Goal: Use online tool/utility: Utilize a website feature to perform a specific function

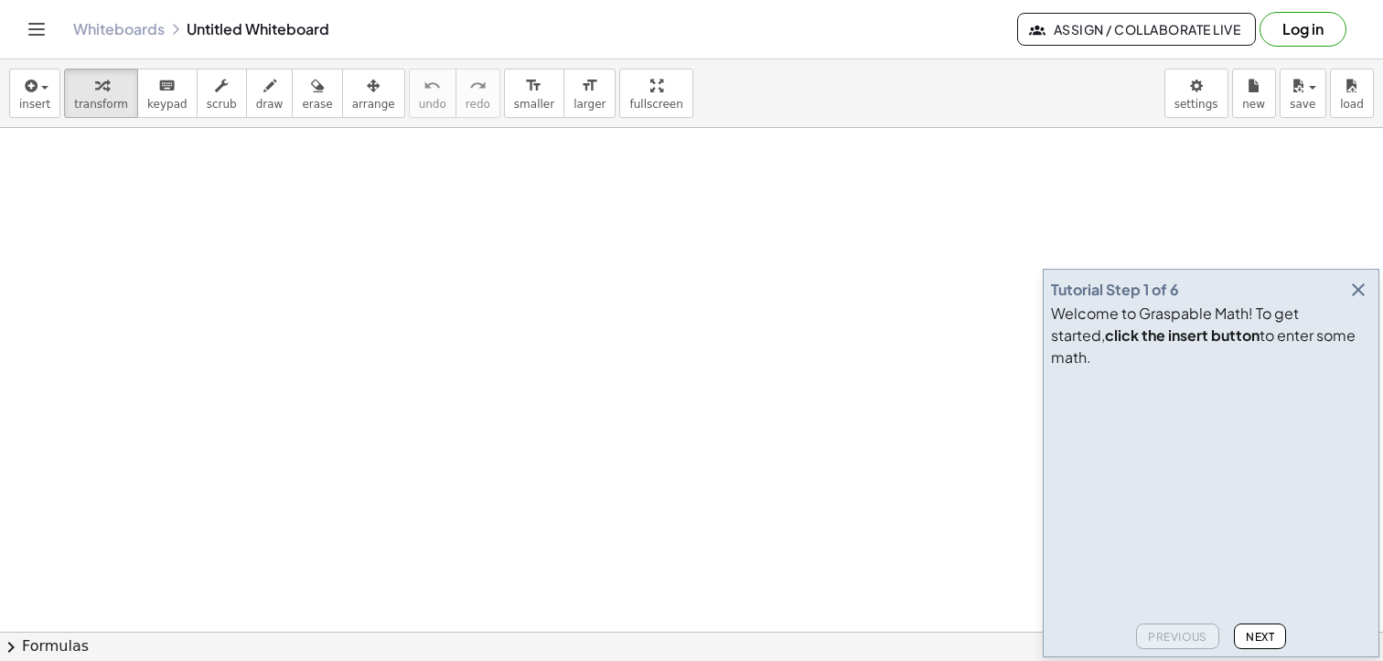
click at [1354, 301] on icon "button" at bounding box center [1358, 290] width 22 height 22
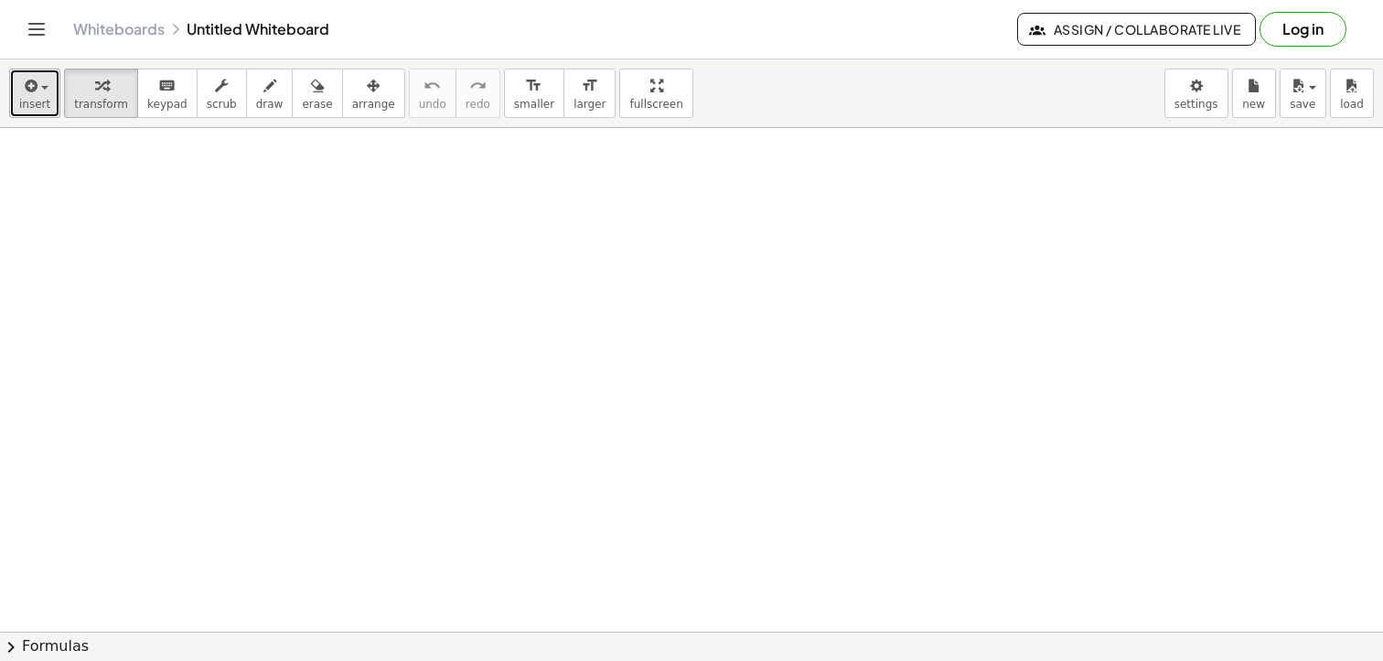
click at [41, 89] on span "button" at bounding box center [44, 88] width 7 height 4
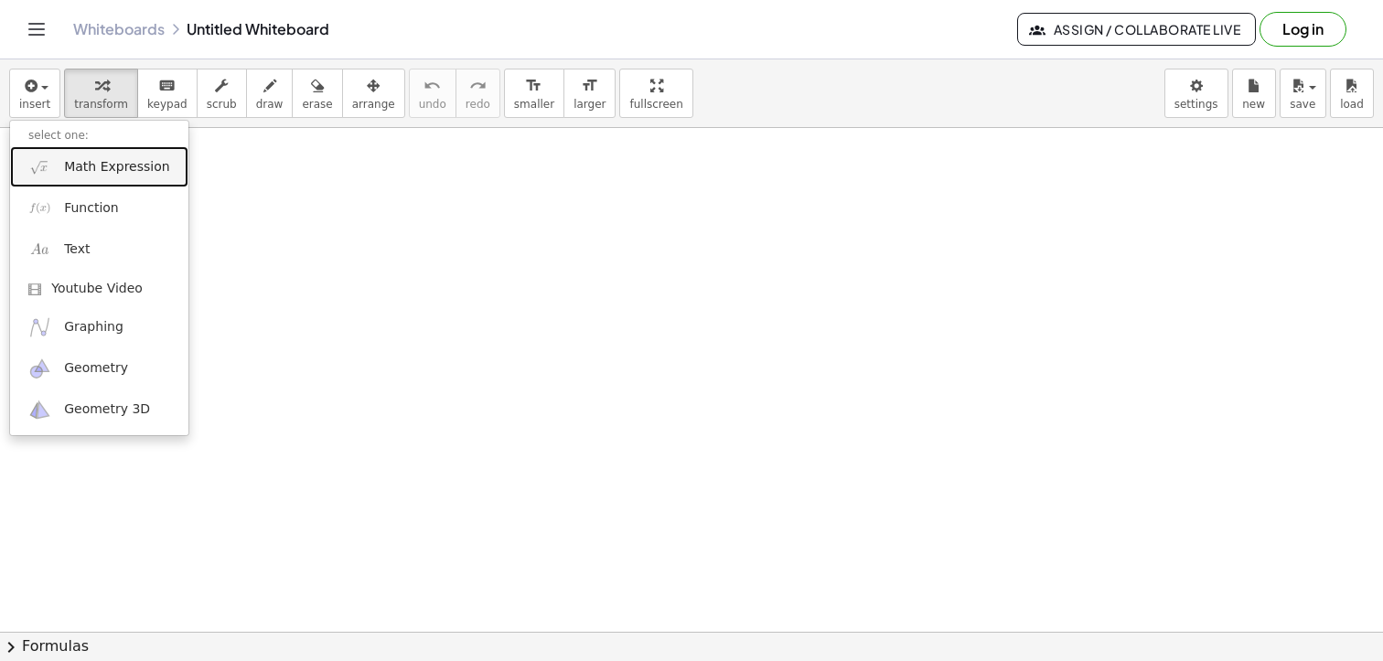
click at [97, 169] on span "Math Expression" at bounding box center [116, 167] width 105 height 18
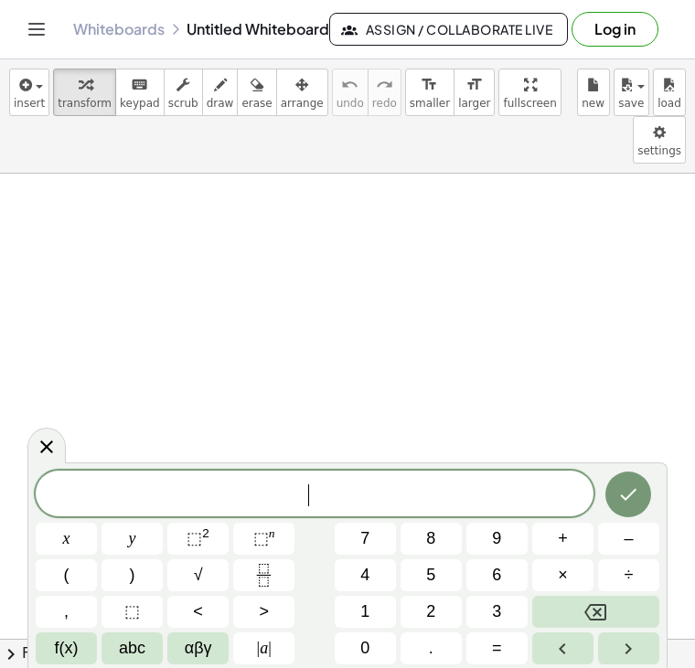
click at [287, 499] on span "​" at bounding box center [315, 496] width 558 height 26
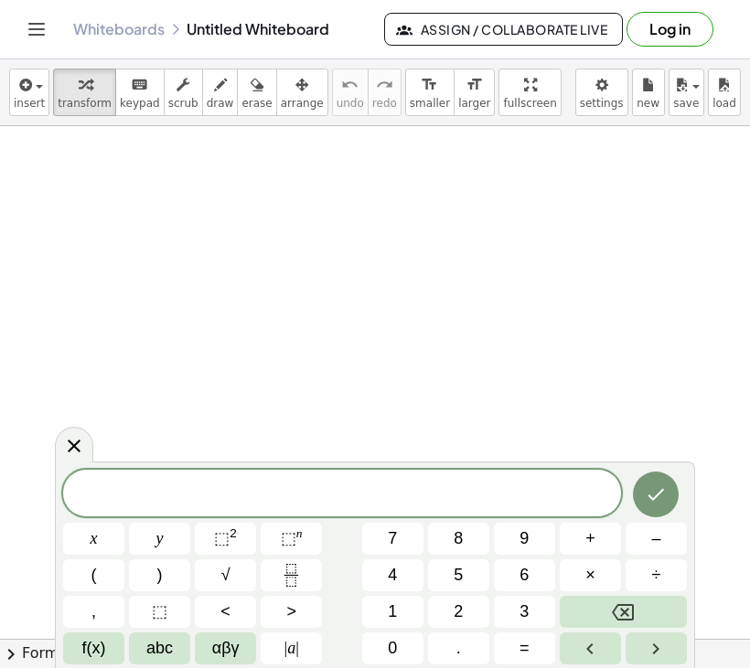
click at [271, 505] on span at bounding box center [342, 494] width 558 height 27
click at [401, 611] on button "1" at bounding box center [392, 612] width 61 height 32
click at [447, 614] on button "2" at bounding box center [458, 612] width 61 height 32
click at [101, 536] on button "x" at bounding box center [93, 539] width 61 height 32
click at [588, 532] on span "+" at bounding box center [590, 539] width 10 height 25
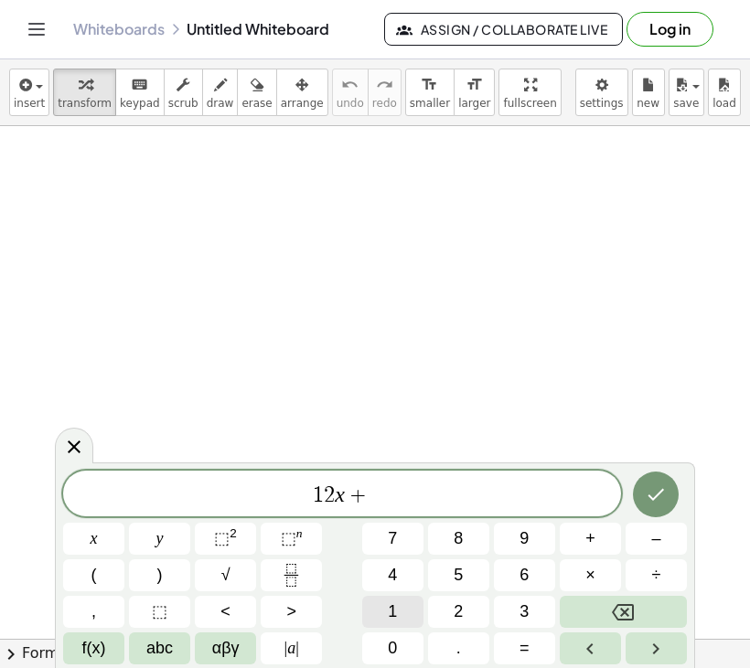
click at [393, 605] on span "1" at bounding box center [392, 612] width 9 height 25
click at [516, 607] on button "3" at bounding box center [524, 612] width 61 height 32
click at [516, 646] on button "=" at bounding box center [524, 649] width 61 height 32
click at [391, 533] on span "7" at bounding box center [392, 539] width 9 height 25
click at [94, 530] on span "x" at bounding box center [94, 539] width 7 height 25
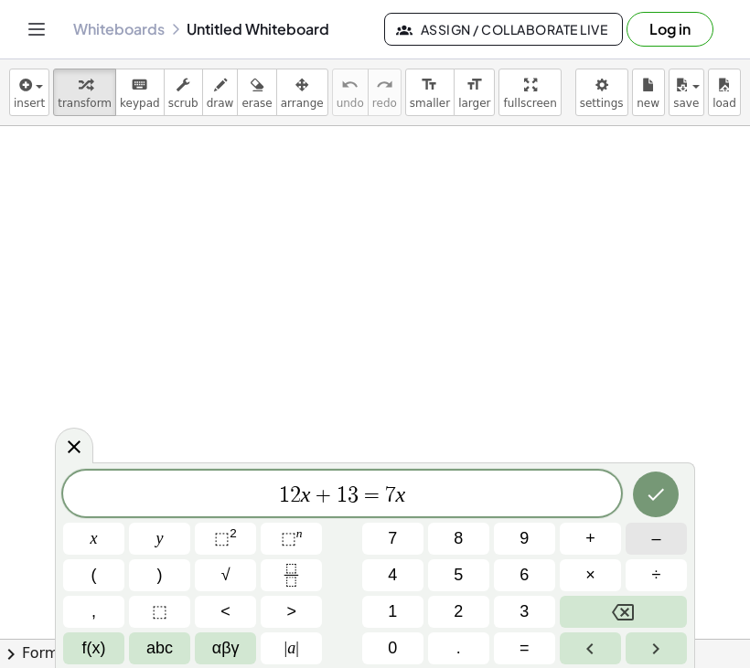
click at [650, 538] on button "–" at bounding box center [655, 539] width 61 height 32
click at [389, 533] on span "7" at bounding box center [392, 539] width 9 height 25
click at [648, 490] on icon "Done" at bounding box center [656, 495] width 22 height 22
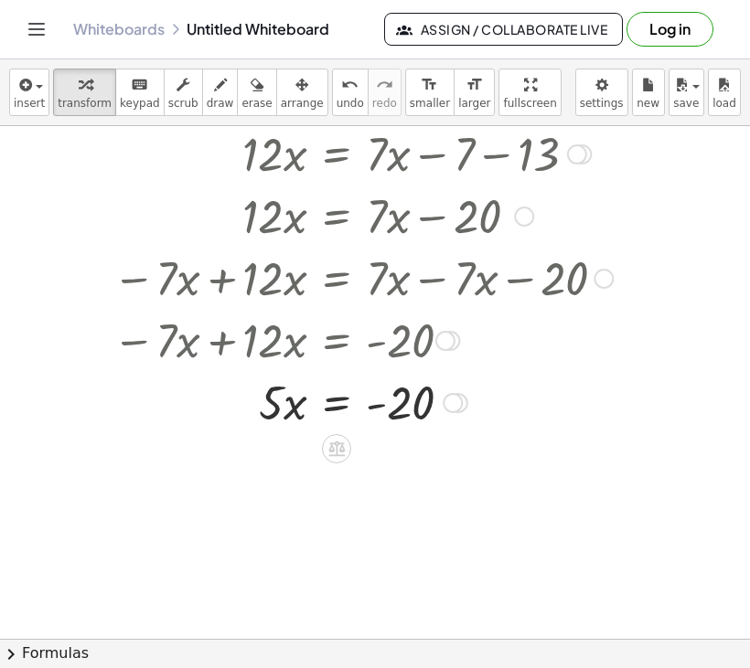
scroll to position [187, 0]
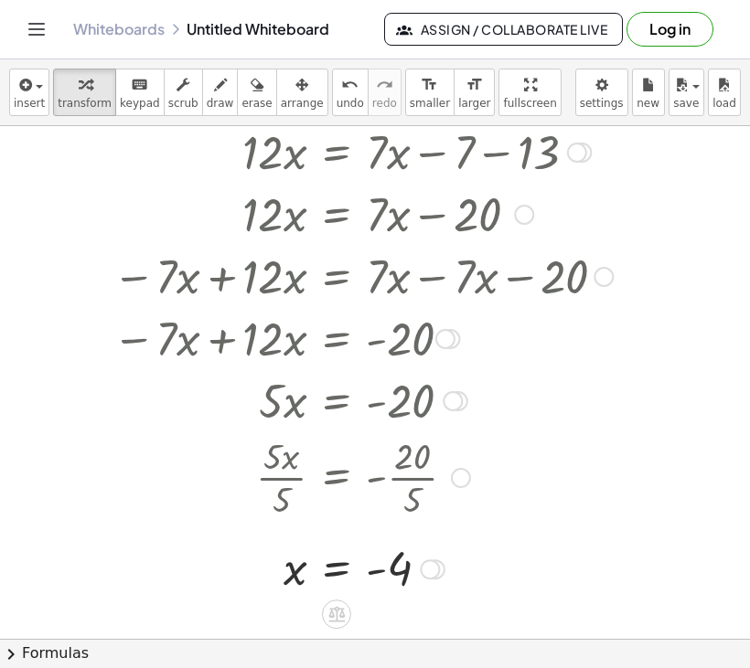
click at [511, 146] on div at bounding box center [343, 151] width 558 height 62
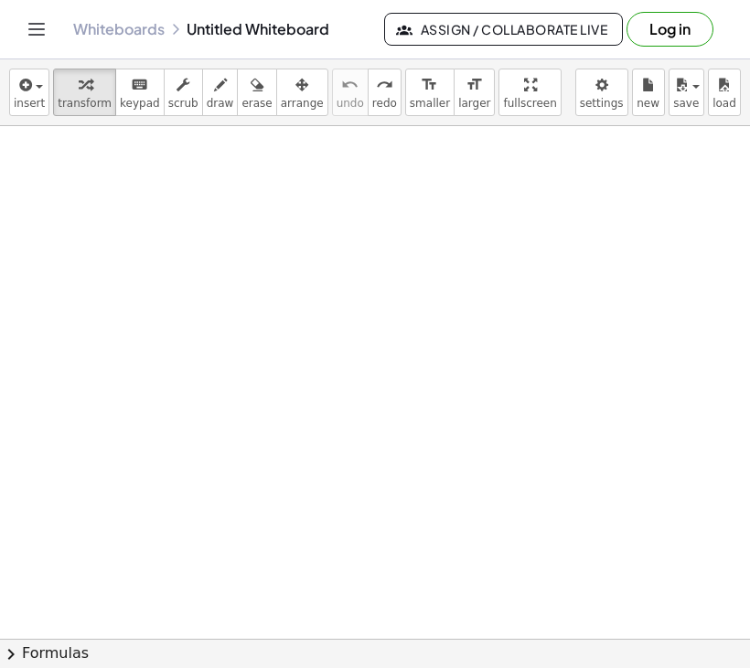
scroll to position [0, 0]
click at [36, 88] on span "button" at bounding box center [39, 87] width 7 height 4
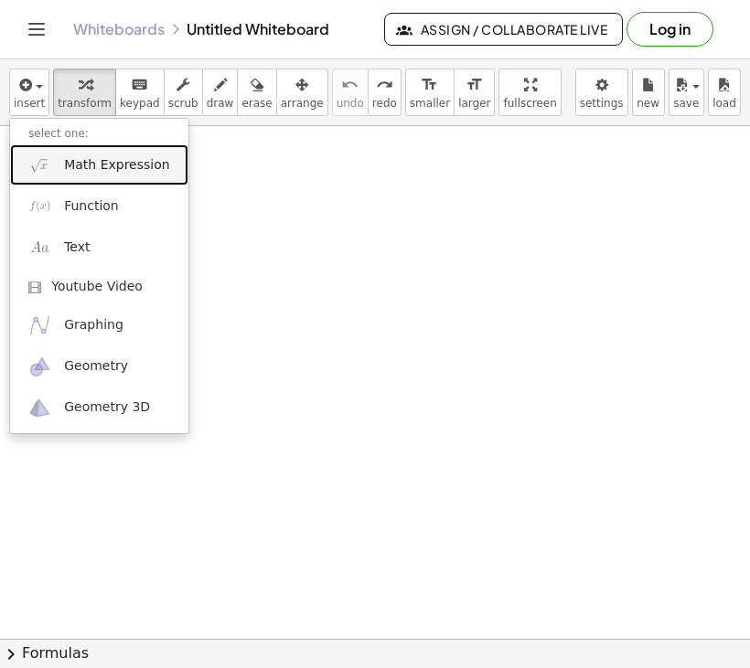
click at [79, 164] on span "Math Expression" at bounding box center [116, 165] width 105 height 18
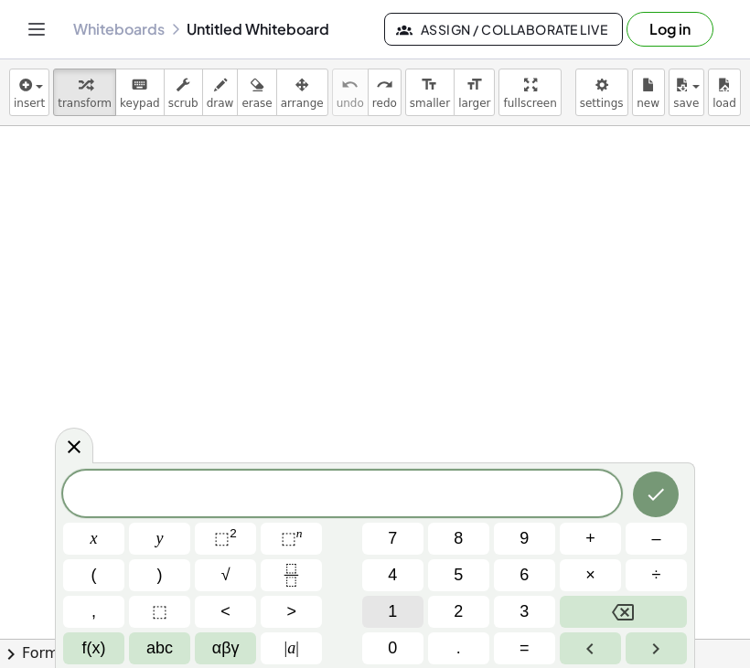
click at [388, 609] on span "1" at bounding box center [392, 612] width 9 height 25
click at [388, 608] on span "1" at bounding box center [392, 612] width 9 height 25
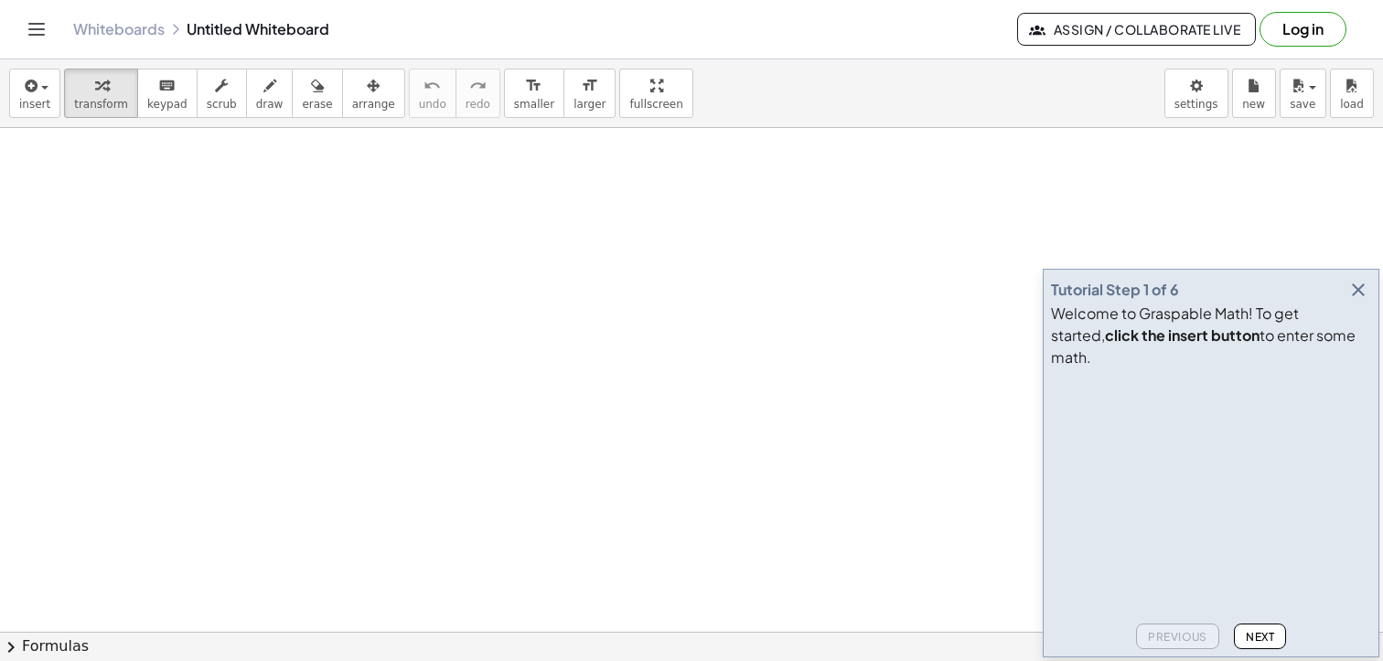
click at [1351, 301] on icon "button" at bounding box center [1358, 290] width 22 height 22
